Goal: Transaction & Acquisition: Download file/media

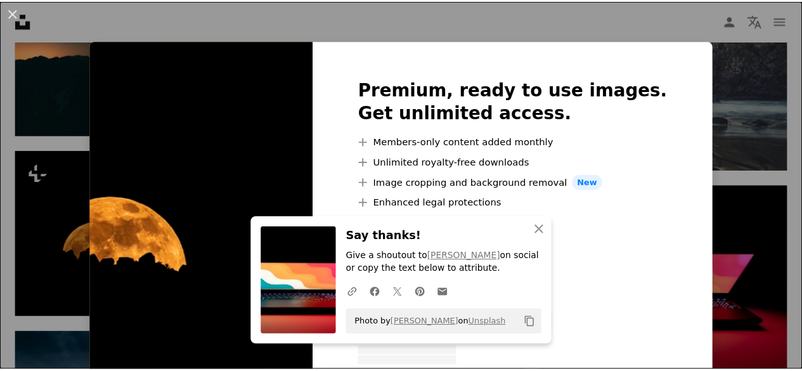
scroll to position [5604, 0]
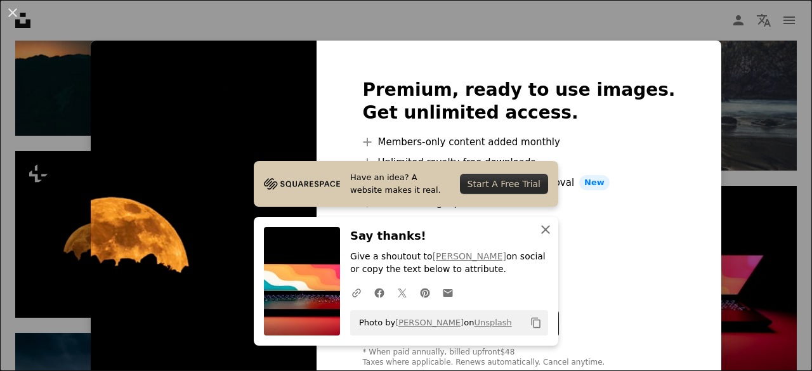
click at [540, 234] on icon "An X shape" at bounding box center [545, 229] width 15 height 15
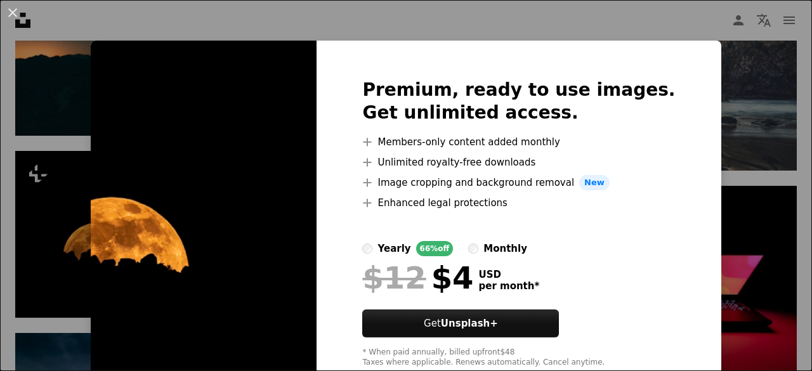
click at [663, 3] on div "An X shape Premium, ready to use images. Get unlimited access. A plus sign Memb…" at bounding box center [406, 185] width 812 height 371
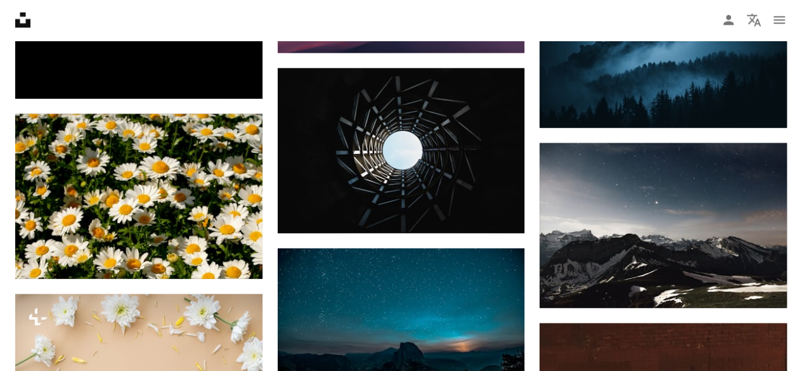
scroll to position [6148, 0]
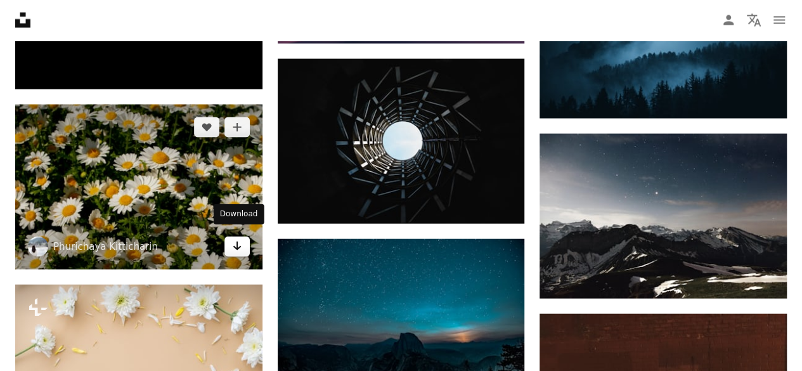
click at [242, 238] on icon "Arrow pointing down" at bounding box center [237, 245] width 10 height 15
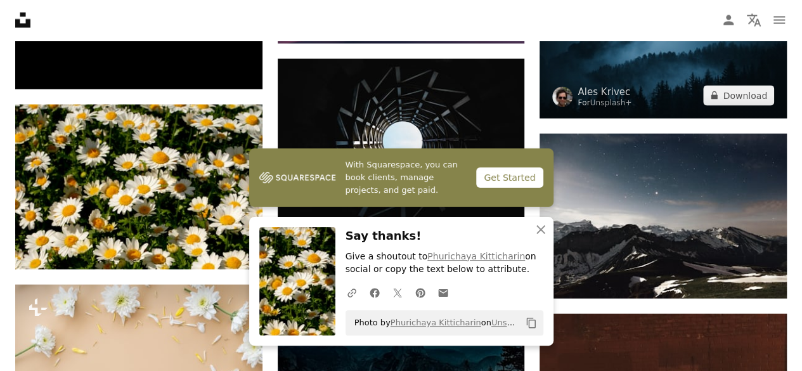
click at [557, 91] on img at bounding box center [562, 97] width 20 height 20
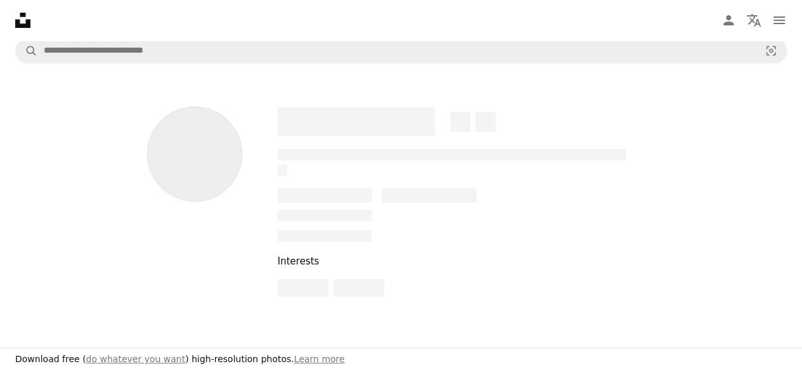
scroll to position [9, 0]
